Goal: Information Seeking & Learning: Stay updated

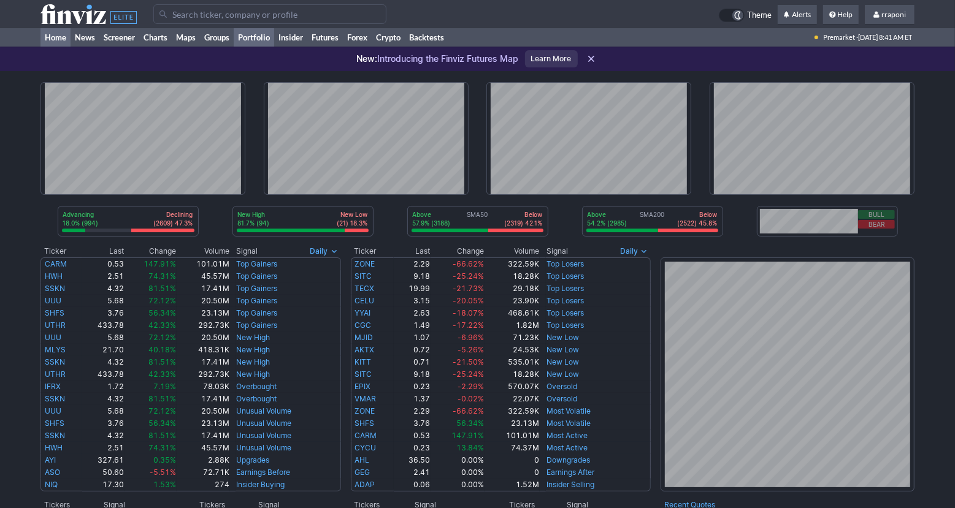
click at [262, 33] on link "Portfolio" at bounding box center [254, 37] width 40 height 18
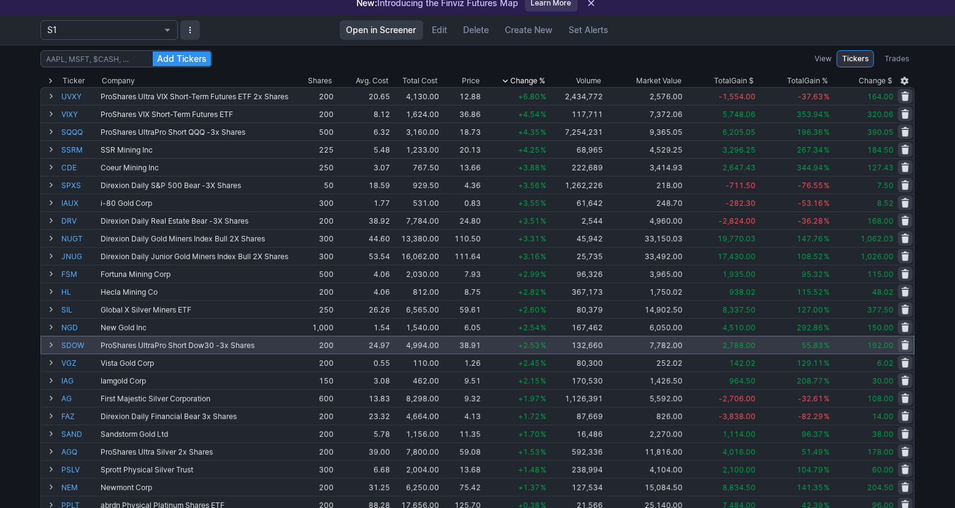
scroll to position [24, 0]
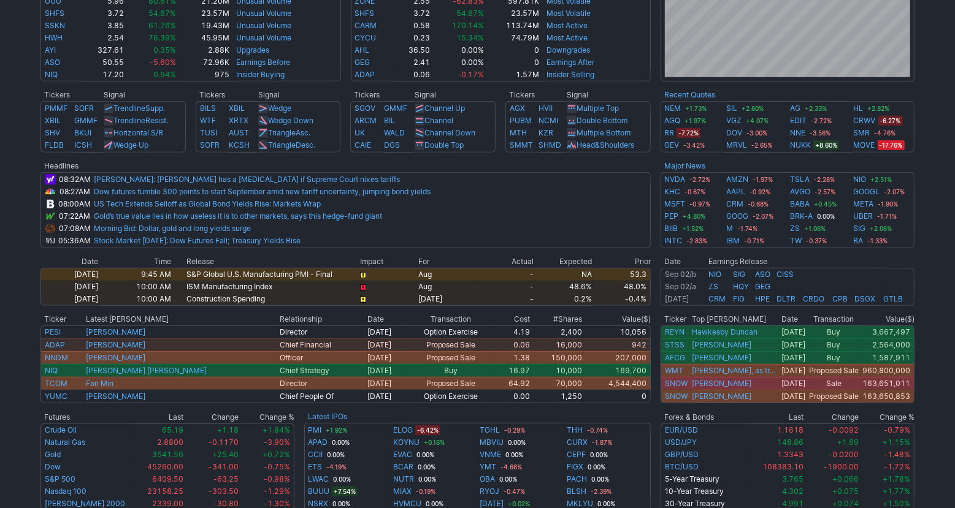
scroll to position [397, 0]
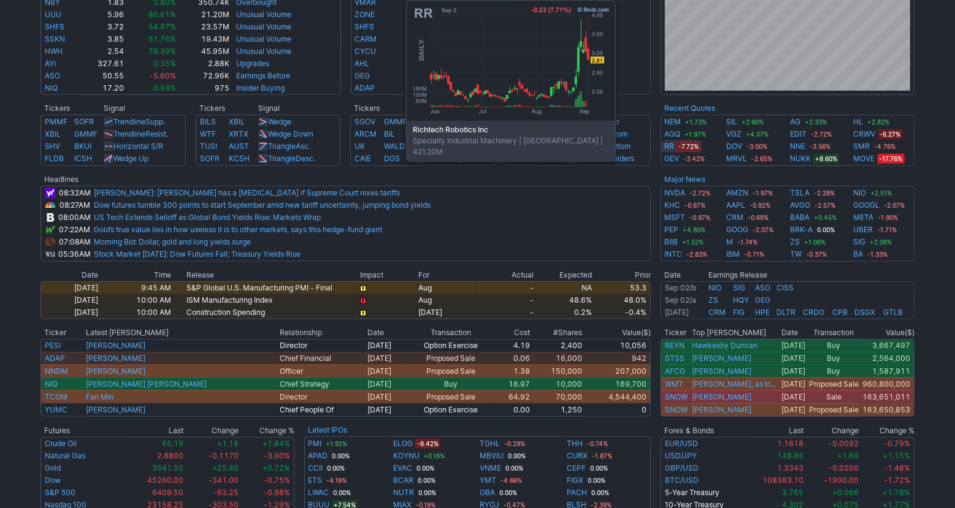
click at [669, 147] on link "RR" at bounding box center [669, 146] width 10 height 12
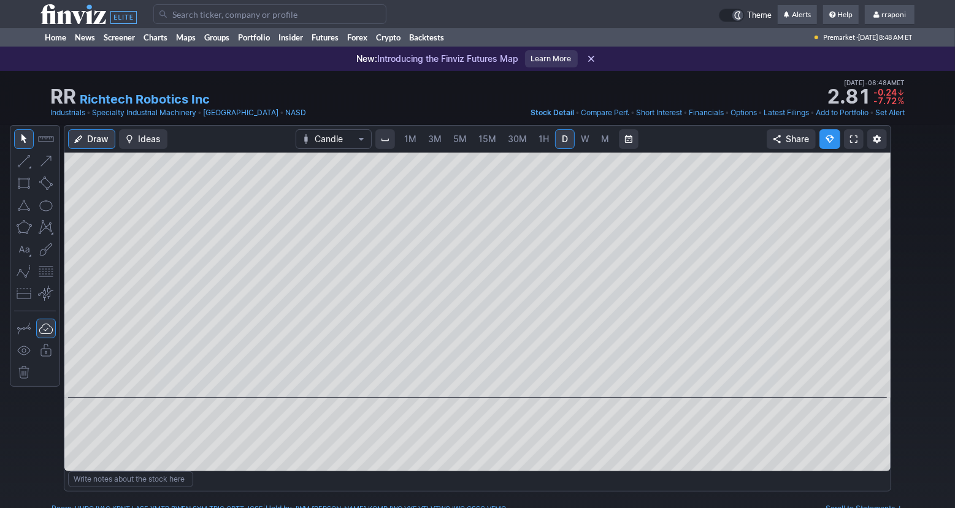
click at [609, 139] on link "M" at bounding box center [605, 139] width 20 height 20
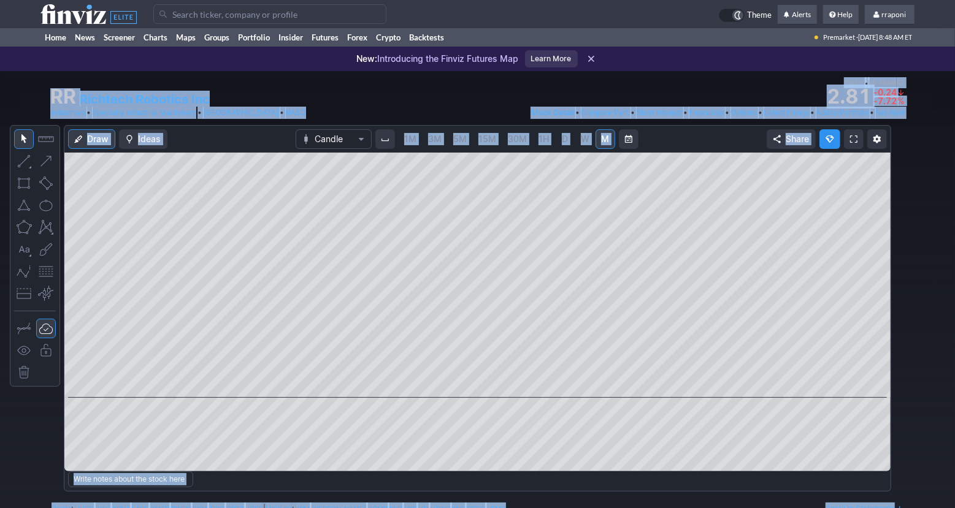
drag, startPoint x: 951, startPoint y: 70, endPoint x: 962, endPoint y: 18, distance: 53.3
click at [932, 123] on div "RR Richtech Robotics Inc Last Close Sep 02 • 08:48AM ET 2.82 Dollar change -0.2…" at bounding box center [477, 98] width 955 height 54
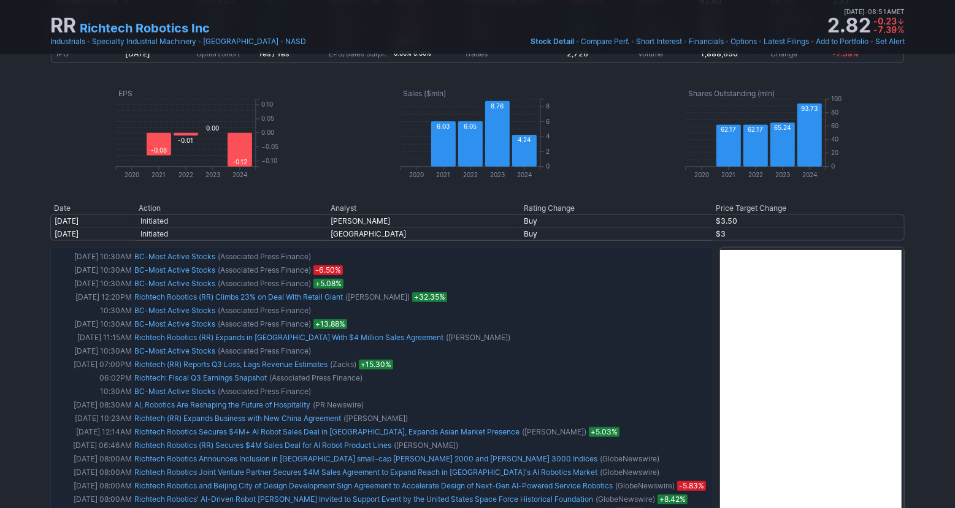
scroll to position [32, 0]
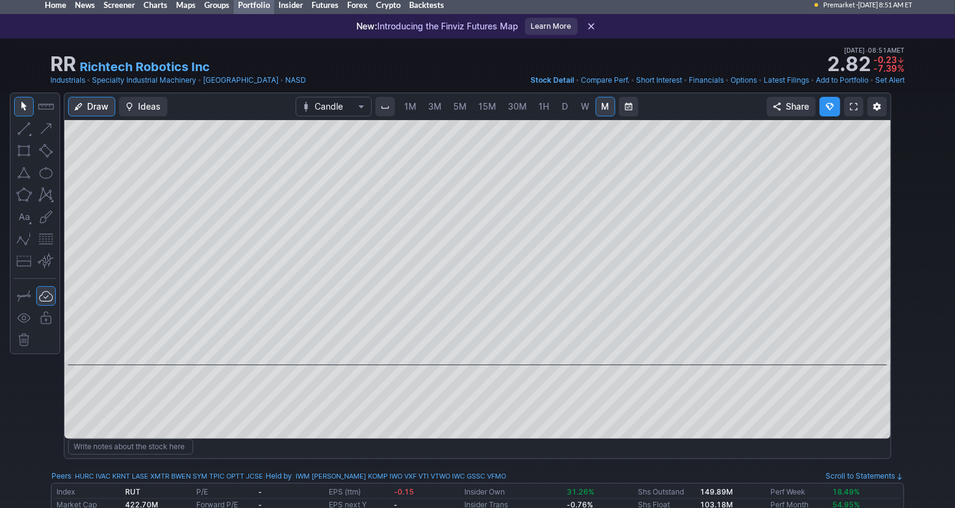
click at [267, 6] on link "Portfolio" at bounding box center [254, 5] width 40 height 18
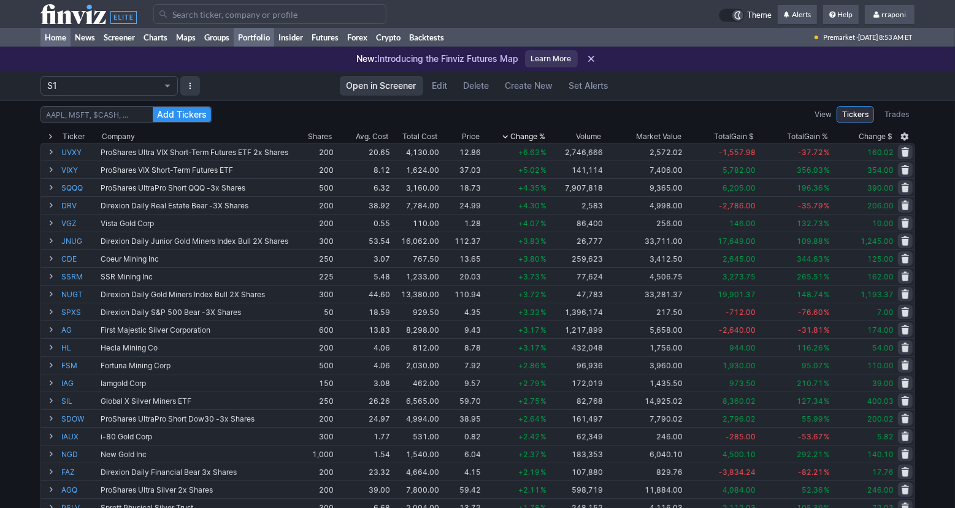
click at [62, 41] on link "Home" at bounding box center [55, 37] width 30 height 18
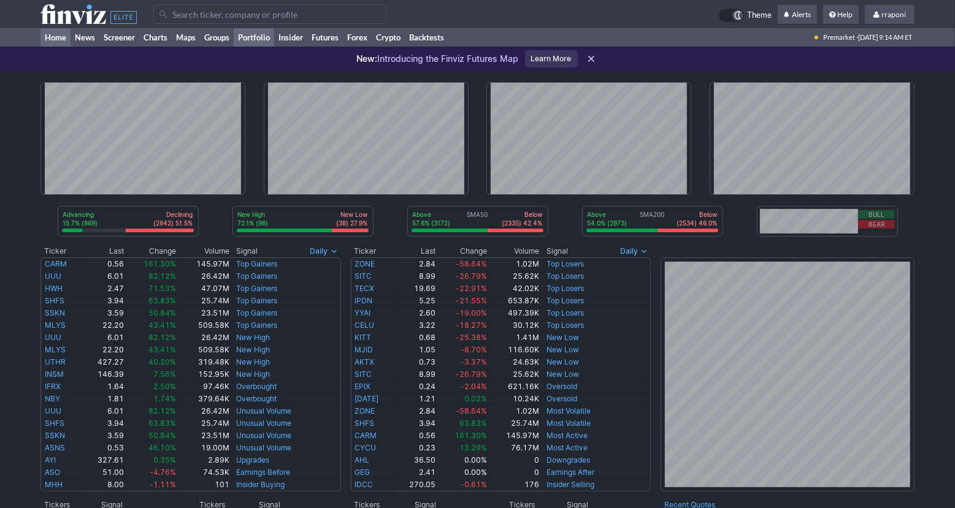
click at [265, 39] on link "Portfolio" at bounding box center [254, 37] width 40 height 18
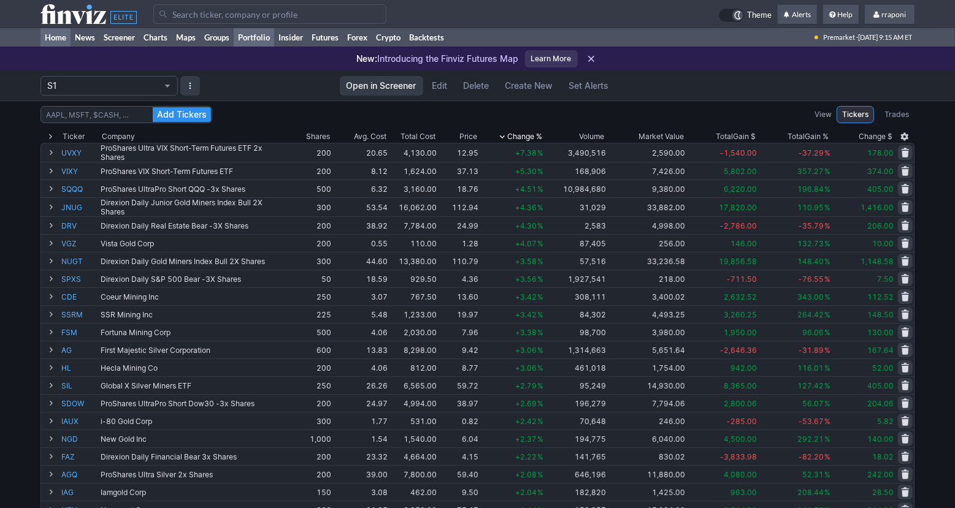
click at [61, 36] on link "Home" at bounding box center [55, 37] width 30 height 18
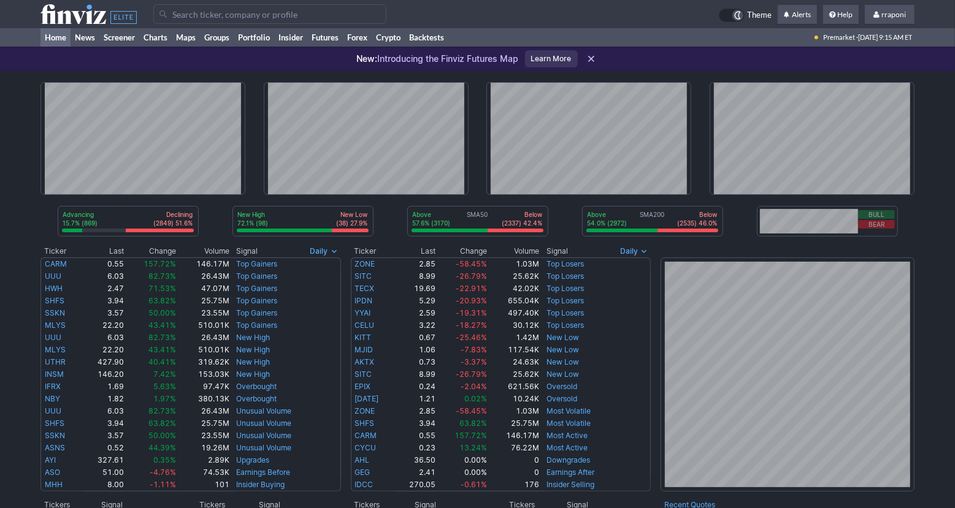
scroll to position [503, 0]
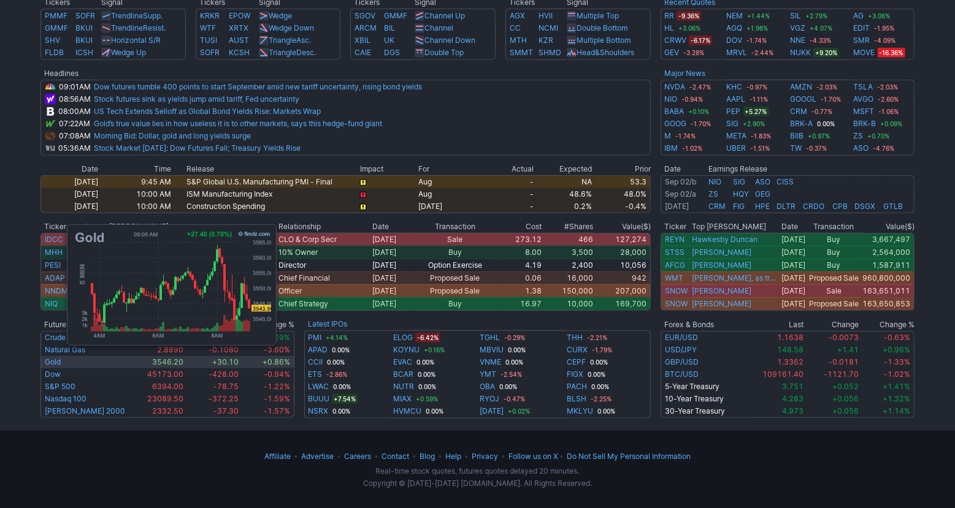
click at [61, 359] on link "Gold" at bounding box center [53, 361] width 16 height 9
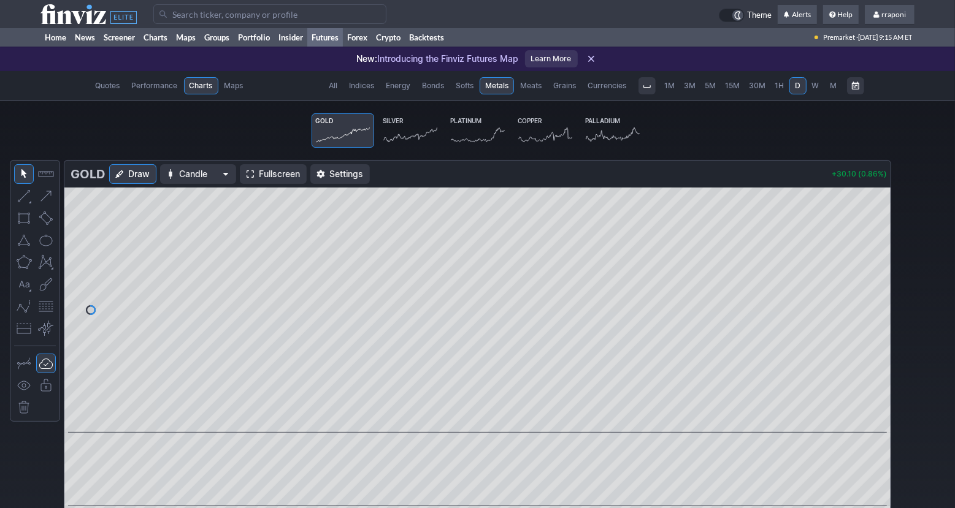
click at [416, 142] on icon at bounding box center [410, 134] width 54 height 17
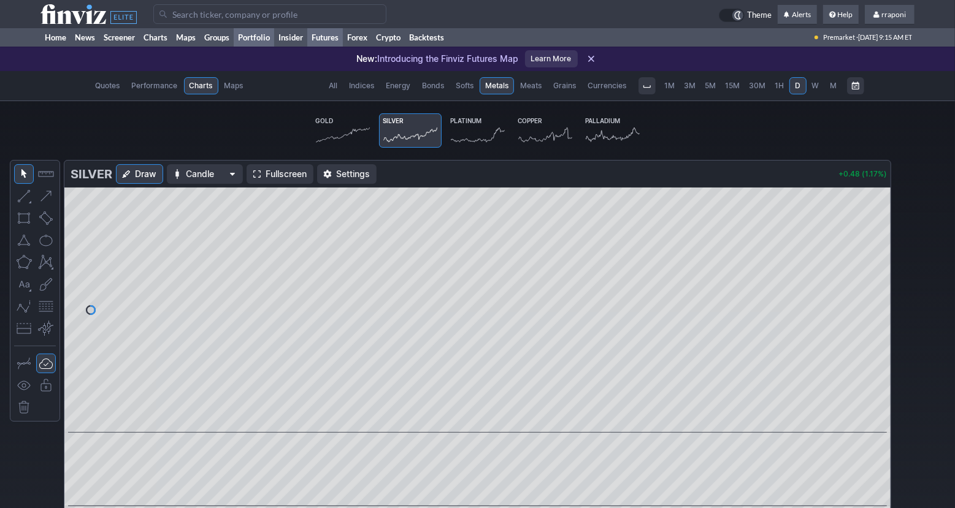
click at [250, 41] on link "Portfolio" at bounding box center [254, 37] width 40 height 18
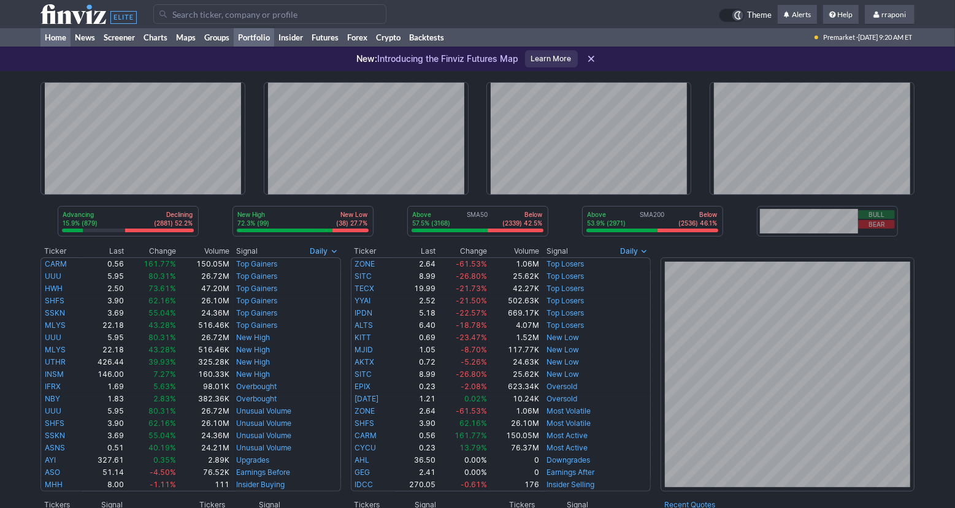
click at [248, 34] on link "Portfolio" at bounding box center [254, 37] width 40 height 18
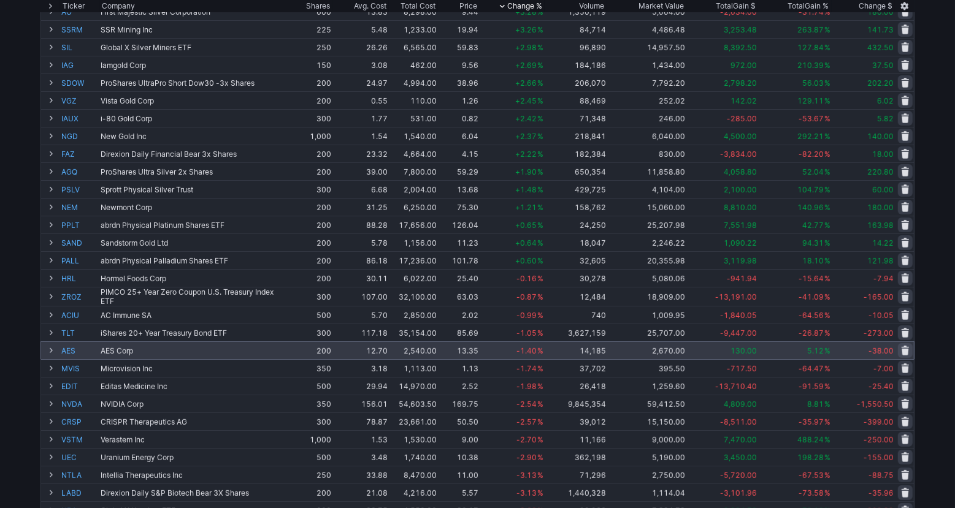
scroll to position [319, 0]
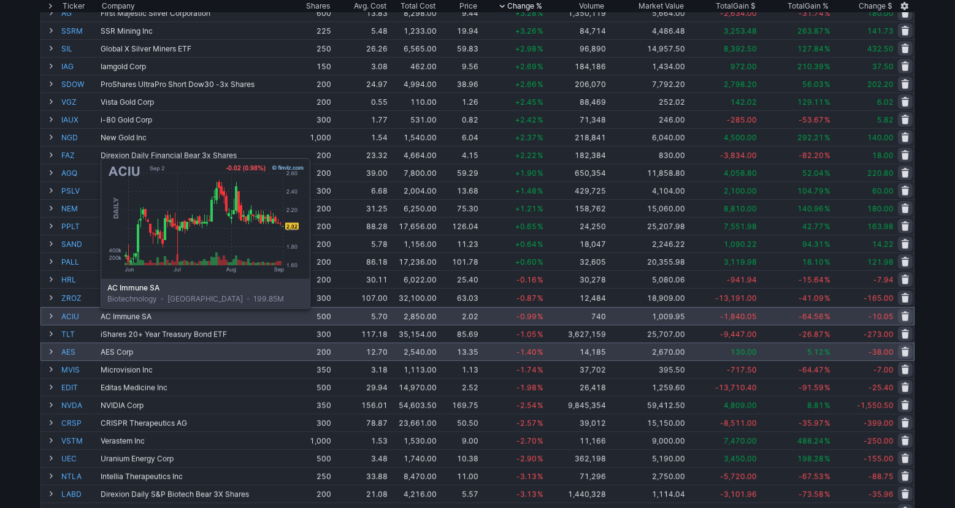
click at [70, 318] on link "ACIU" at bounding box center [79, 316] width 37 height 17
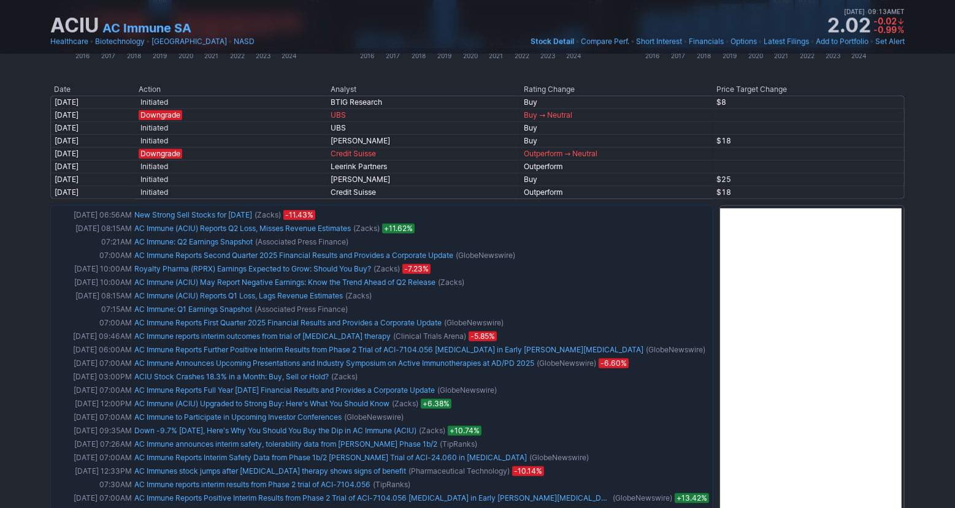
scroll to position [779, 0]
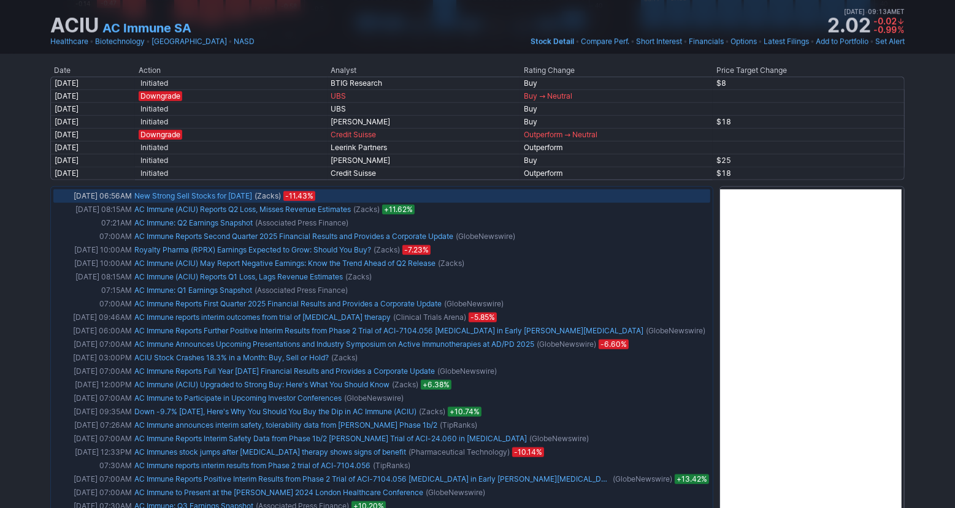
click at [237, 199] on link "New Strong Sell Stocks for August 6th" at bounding box center [193, 195] width 118 height 9
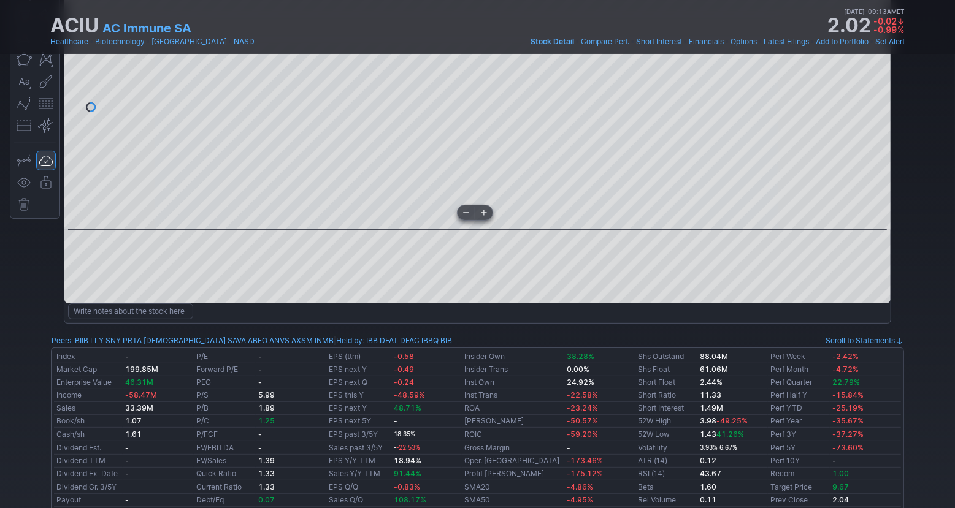
scroll to position [0, 0]
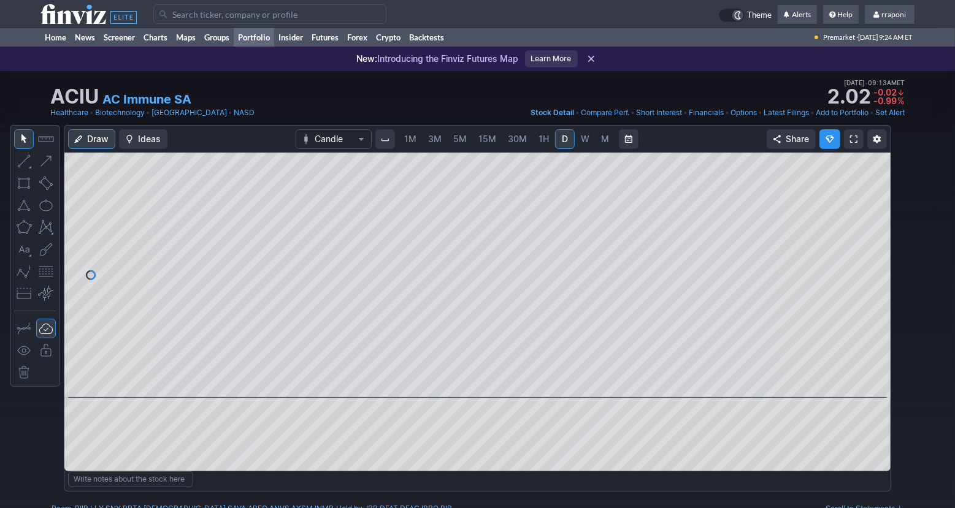
click at [268, 36] on link "Portfolio" at bounding box center [254, 37] width 40 height 18
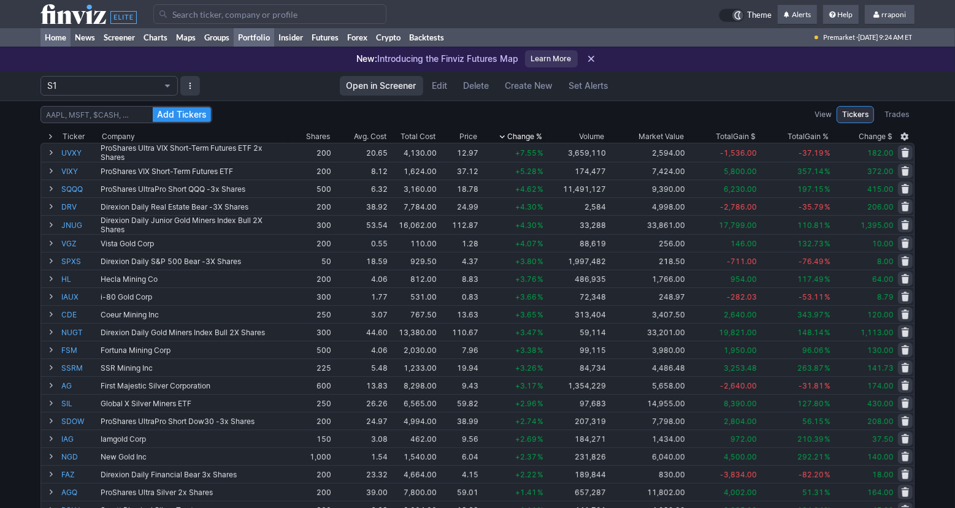
click at [67, 40] on link "Home" at bounding box center [55, 37] width 30 height 18
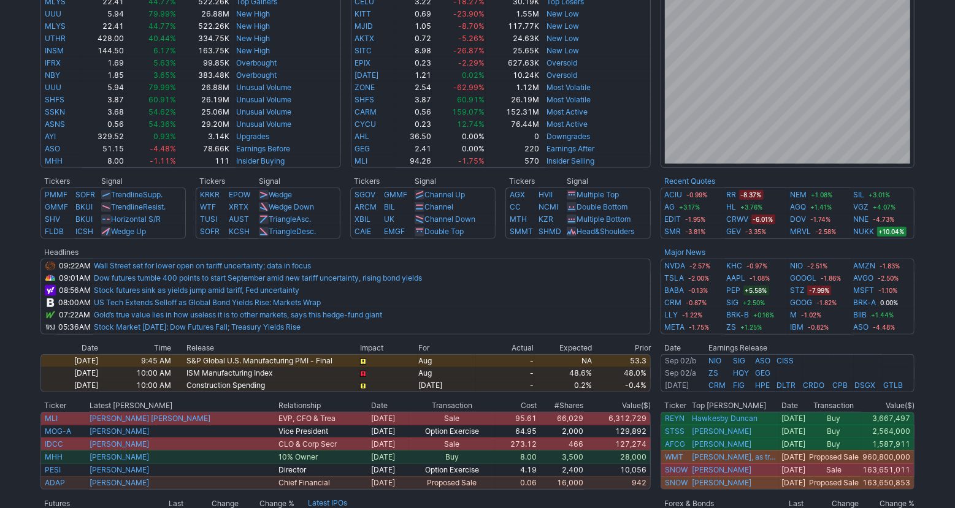
scroll to position [503, 0]
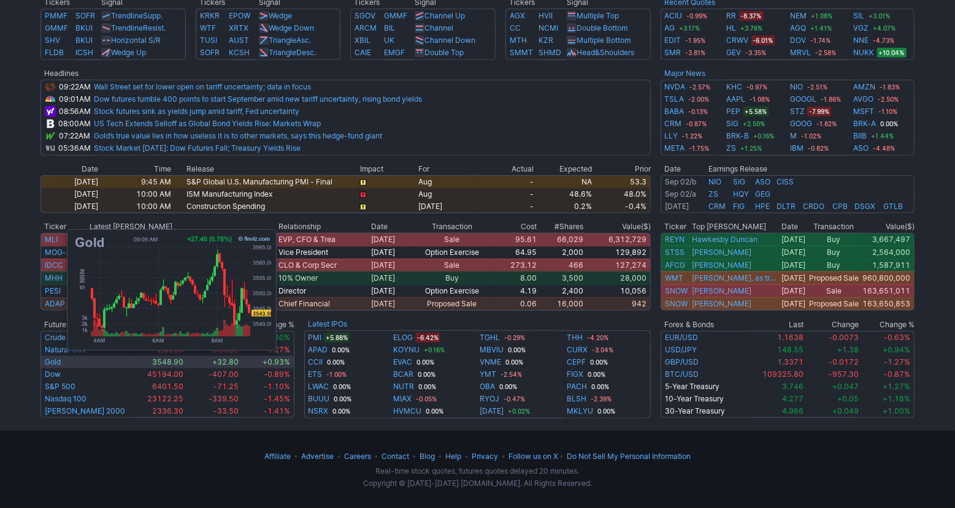
click at [61, 364] on td "Gold" at bounding box center [84, 362] width 88 height 12
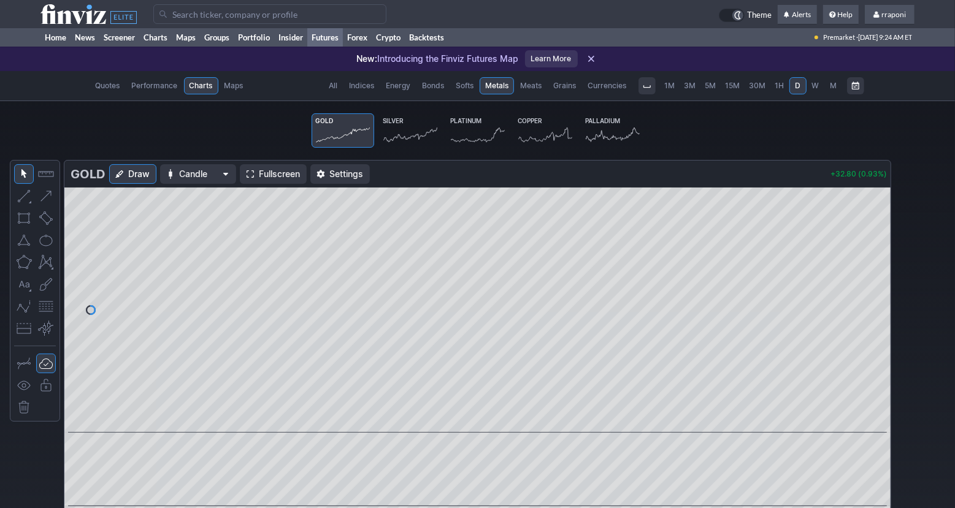
click at [395, 135] on icon at bounding box center [410, 134] width 54 height 17
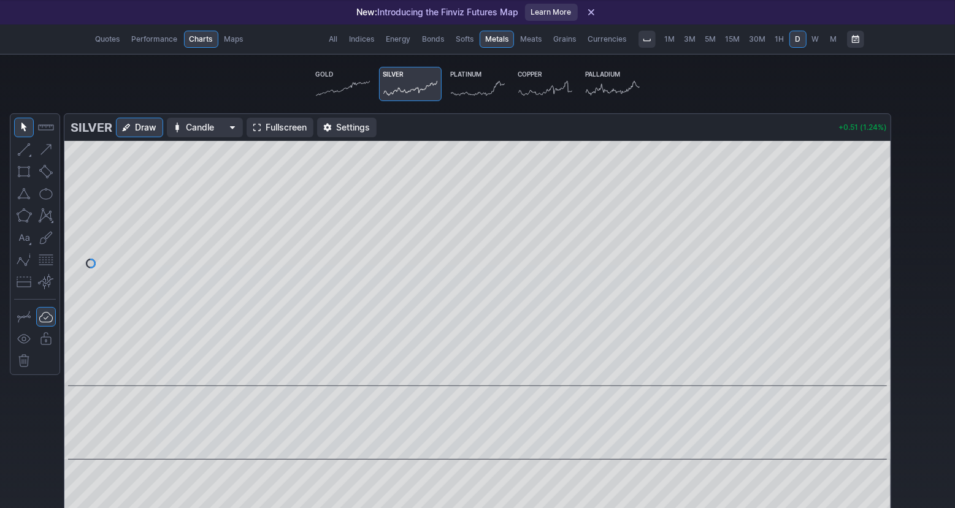
scroll to position [63, 0]
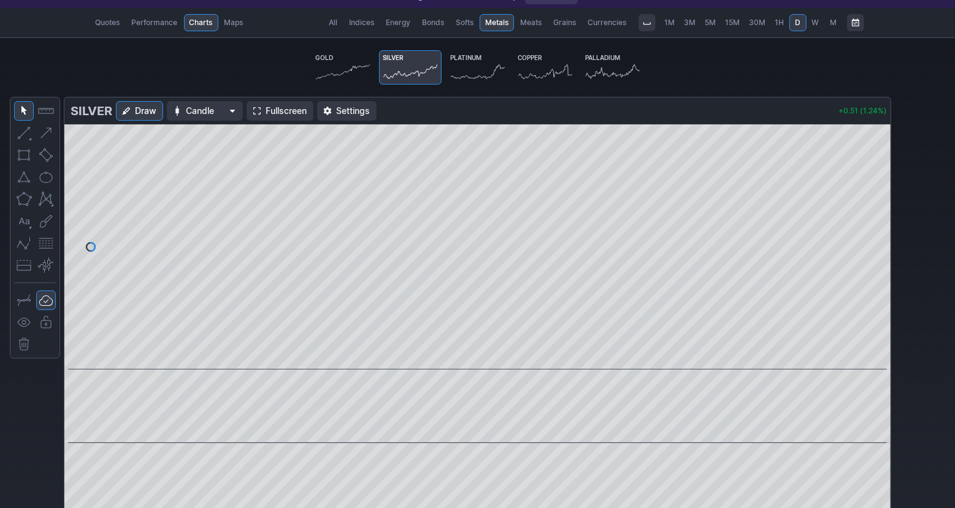
click at [833, 23] on span "M" at bounding box center [832, 22] width 7 height 9
click at [346, 69] on icon at bounding box center [343, 71] width 54 height 17
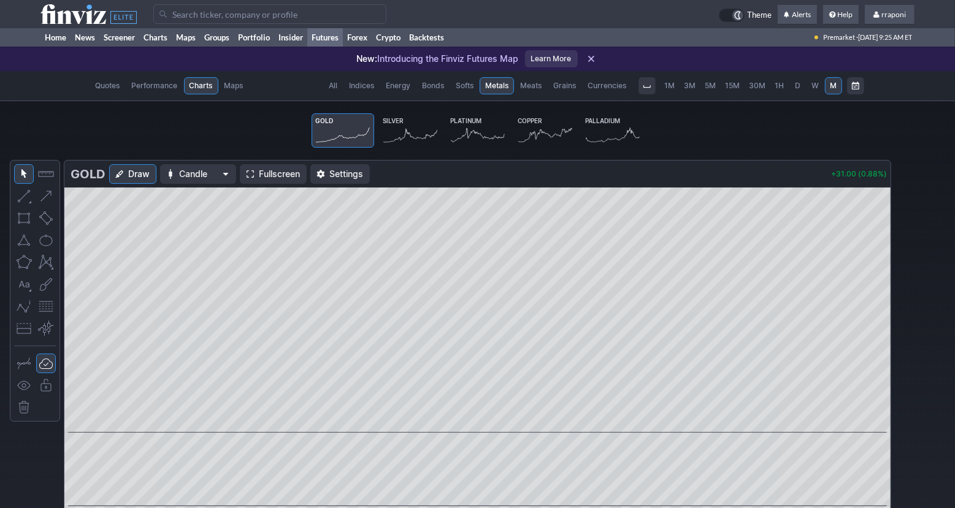
click at [475, 131] on icon at bounding box center [478, 134] width 54 height 17
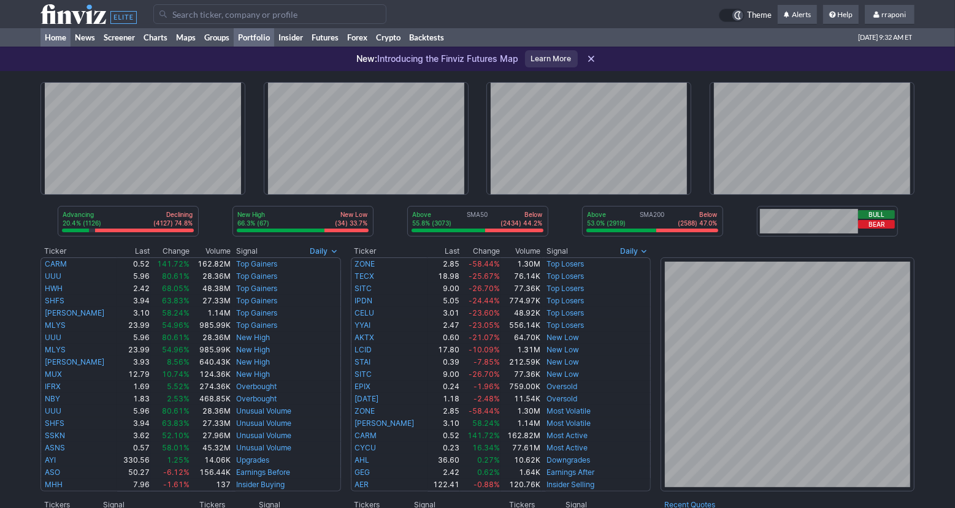
click at [271, 36] on link "Portfolio" at bounding box center [254, 37] width 40 height 18
